Goal: Browse casually

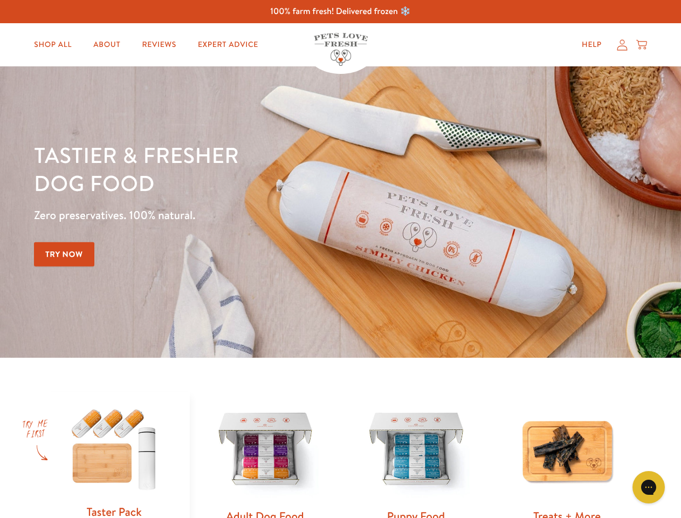
click at [340, 259] on div "Tastier & fresher dog food Zero preservatives. 100% natural. Try Now" at bounding box center [238, 212] width 409 height 142
click at [649, 487] on icon "Gorgias live chat" at bounding box center [648, 486] width 10 height 10
